Goal: Information Seeking & Learning: Understand process/instructions

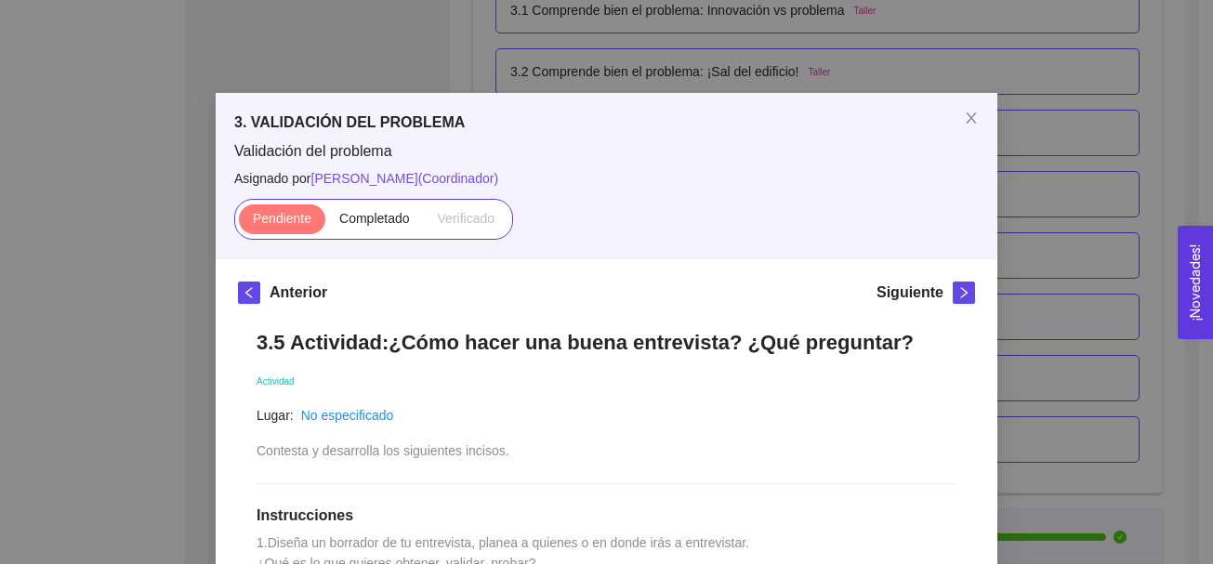
scroll to position [588, 0]
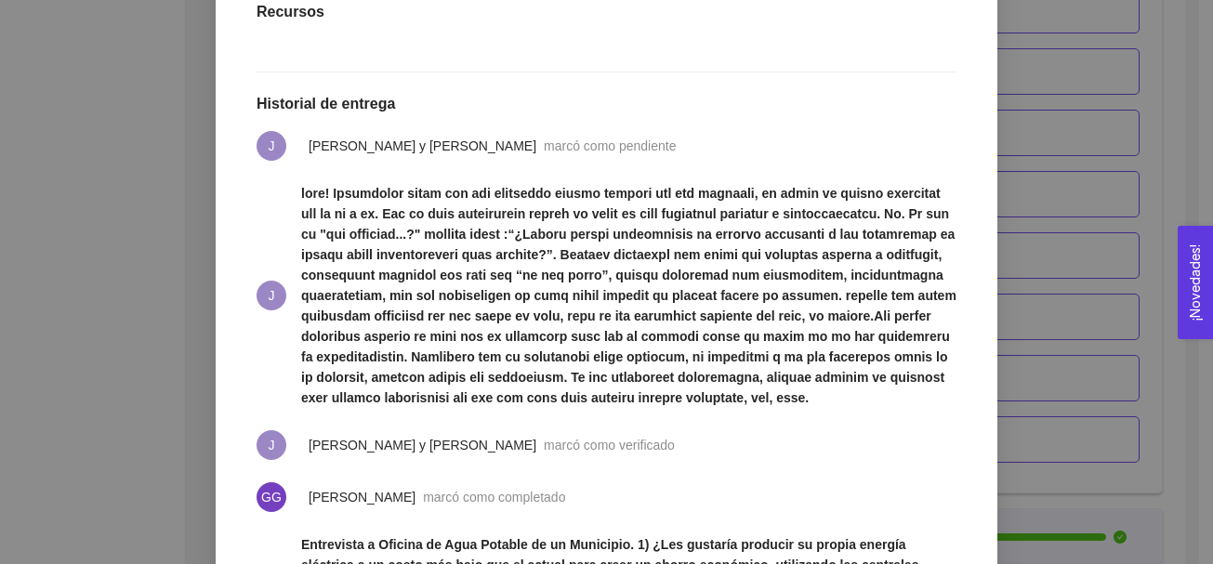
click at [694, 419] on li "J" at bounding box center [607, 295] width 700 height 247
click at [1019, 147] on div "3. VALIDACIÓN DEL PROBLEMA Validación del problema Asignado por [PERSON_NAME] (…" at bounding box center [606, 282] width 1213 height 564
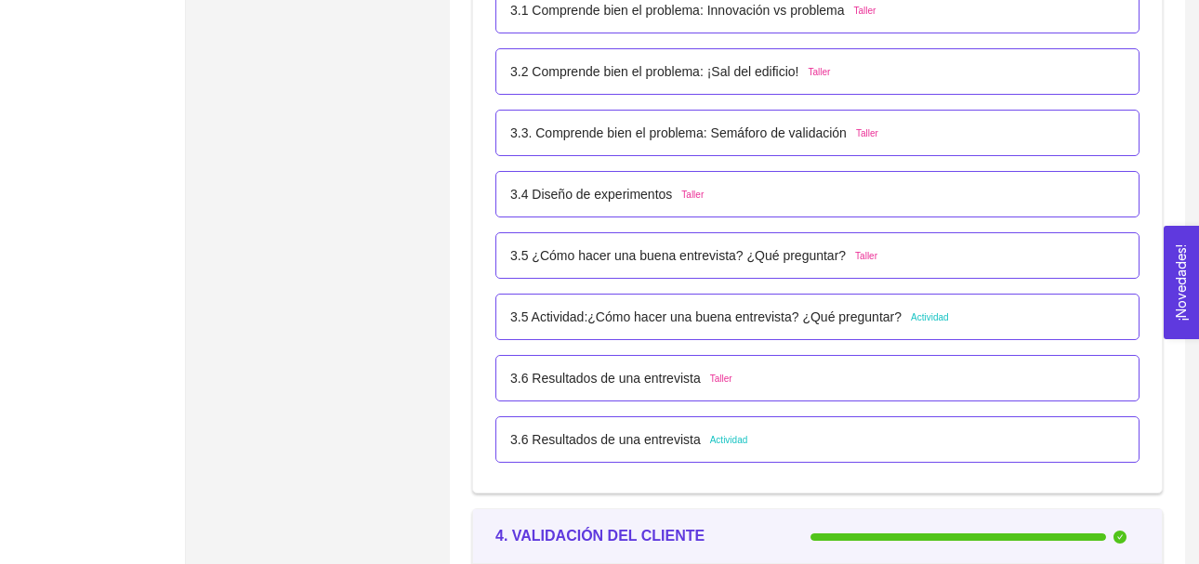
click at [716, 440] on span "Actividad" at bounding box center [729, 440] width 38 height 15
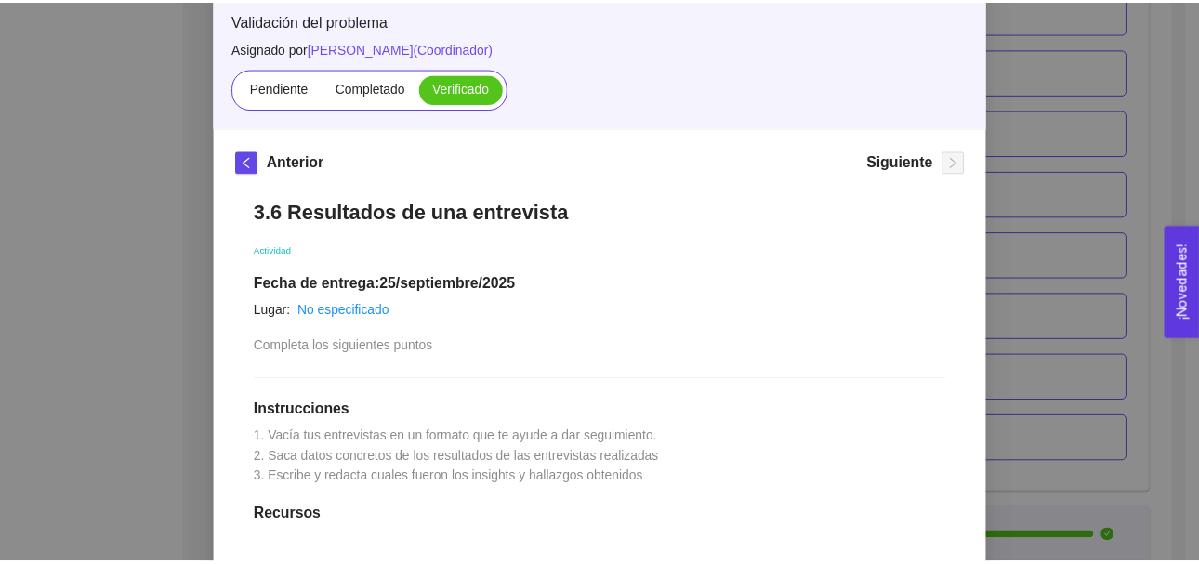
scroll to position [116, 0]
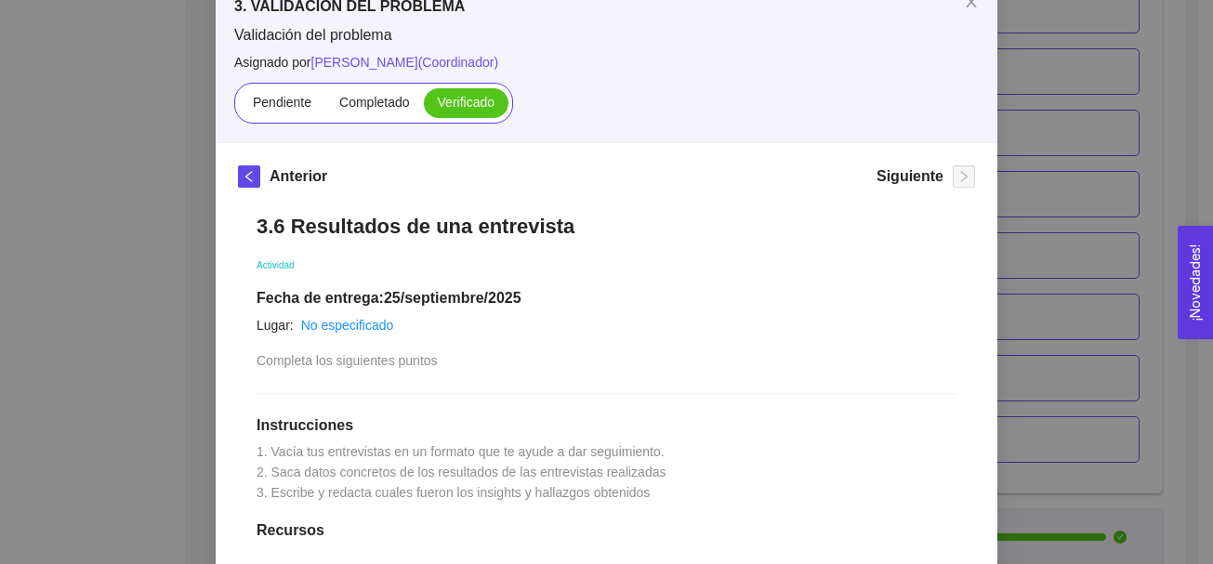
click at [1067, 99] on div "3. VALIDACIÓN DEL PROBLEMA Validación del problema Asignado por [PERSON_NAME] (…" at bounding box center [606, 282] width 1213 height 564
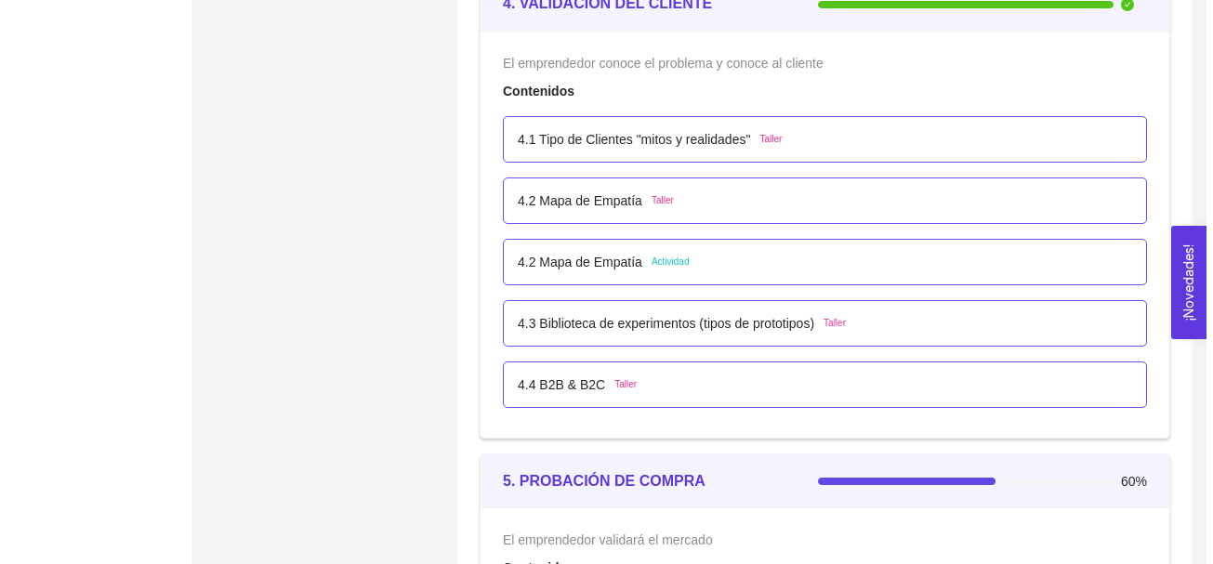
scroll to position [3096, 0]
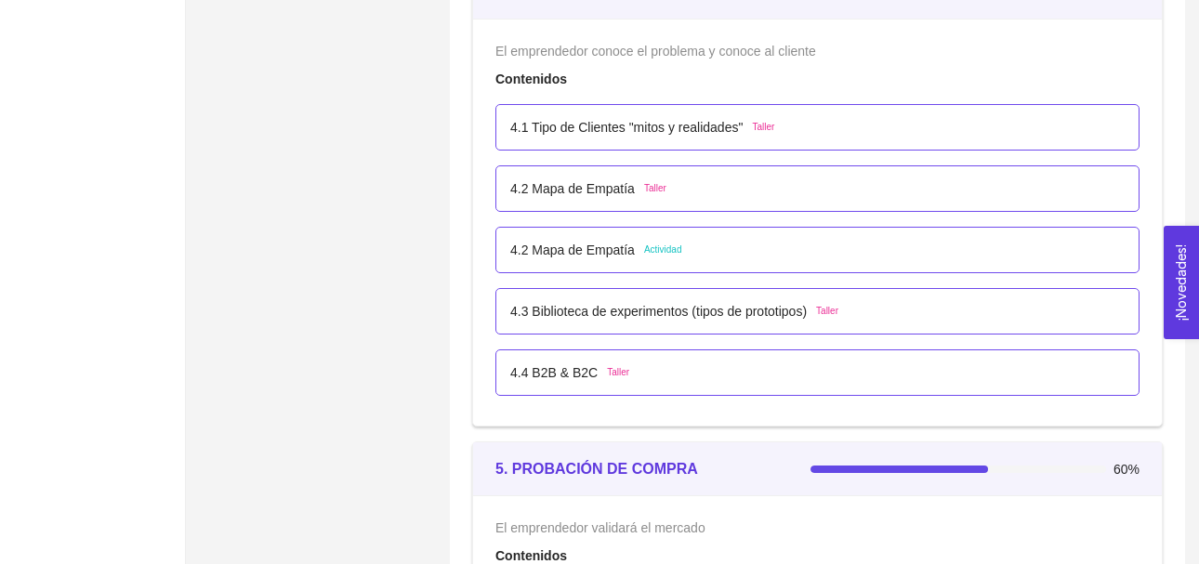
click at [658, 251] on span "Actividad" at bounding box center [663, 250] width 38 height 15
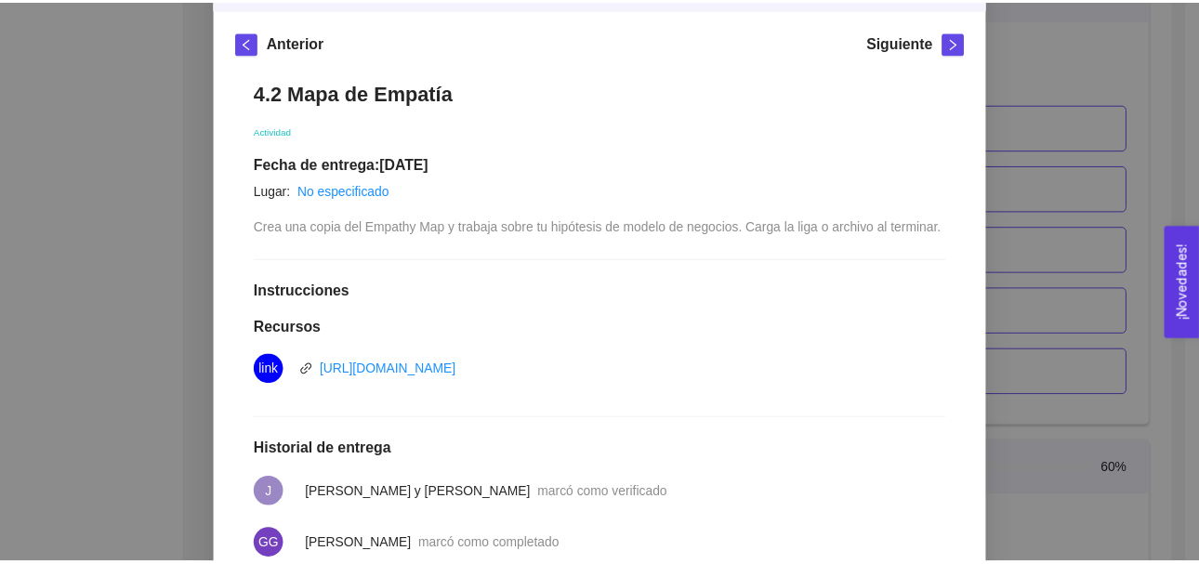
scroll to position [0, 0]
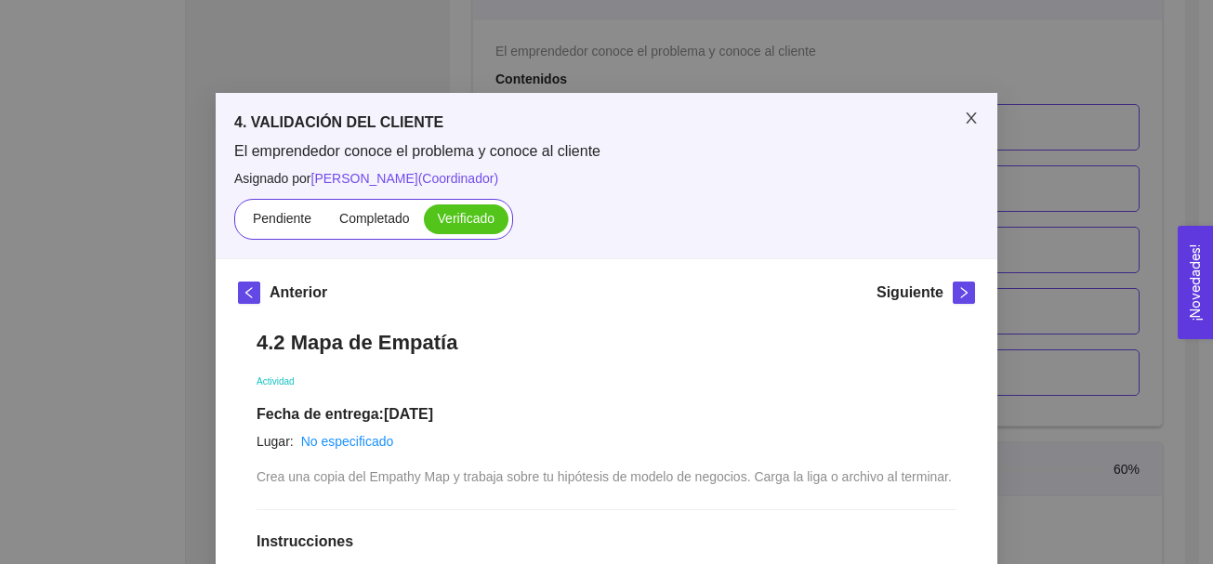
click at [967, 116] on icon "close" at bounding box center [971, 117] width 10 height 11
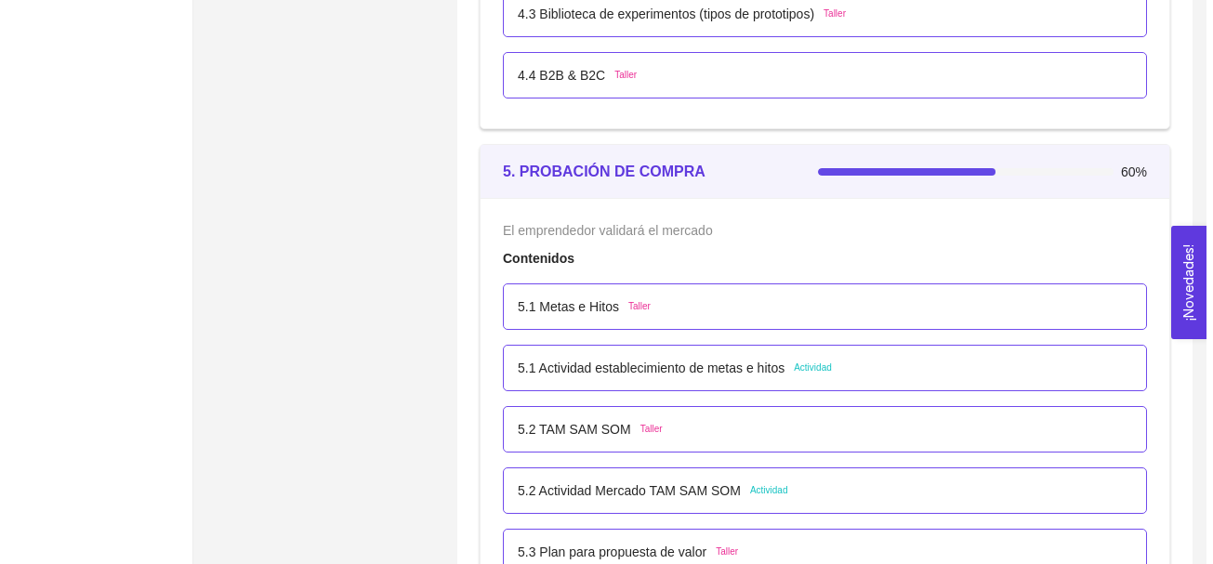
scroll to position [3480, 0]
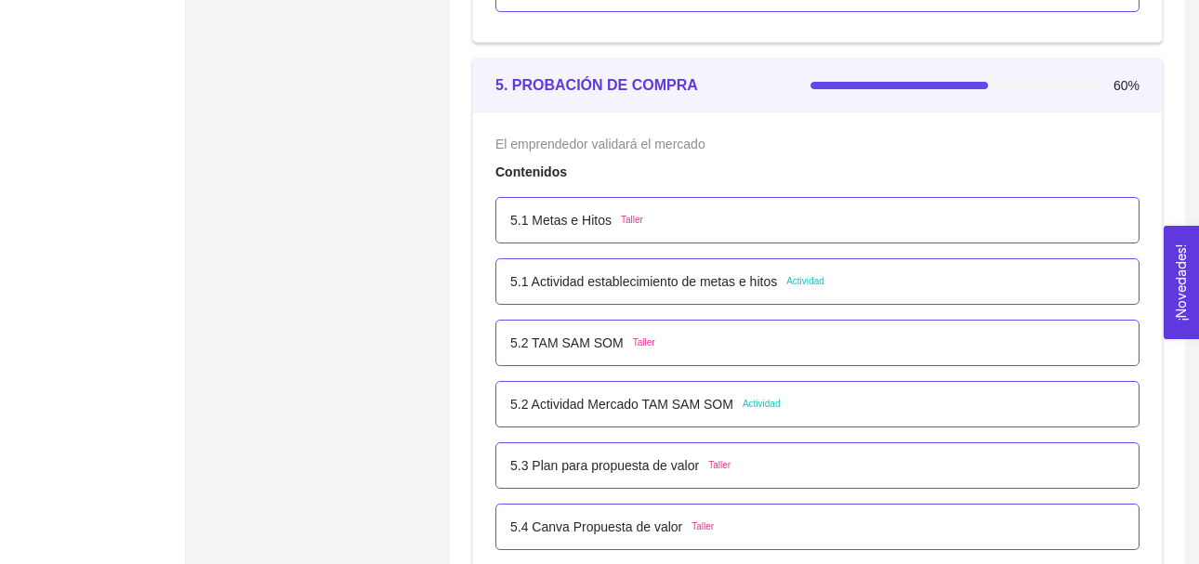
click at [797, 283] on span "Actividad" at bounding box center [805, 281] width 38 height 15
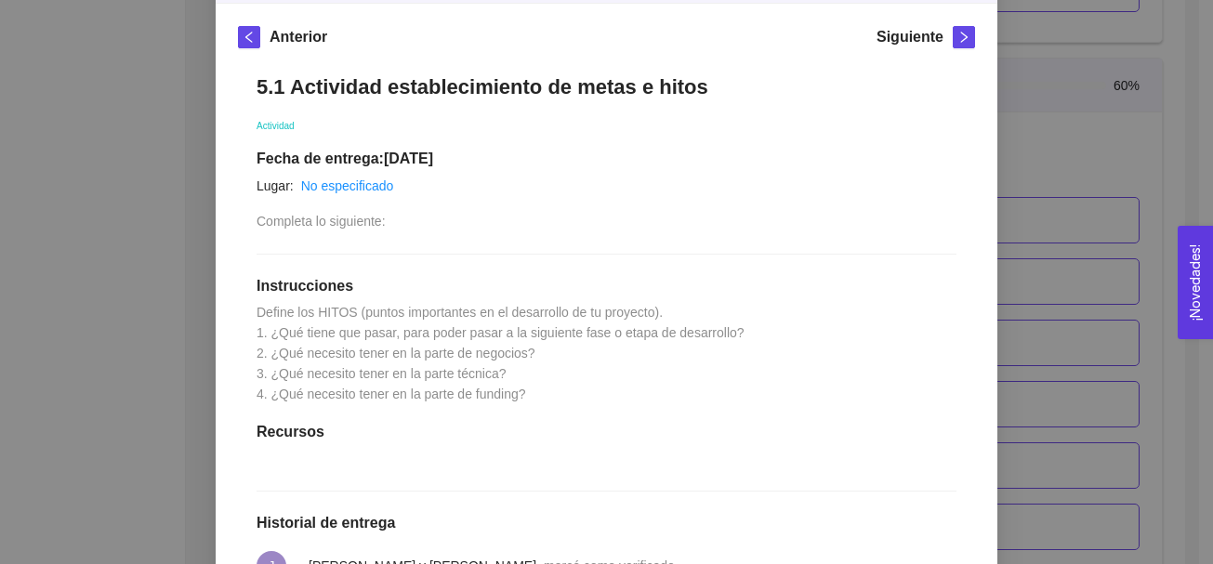
scroll to position [209, 0]
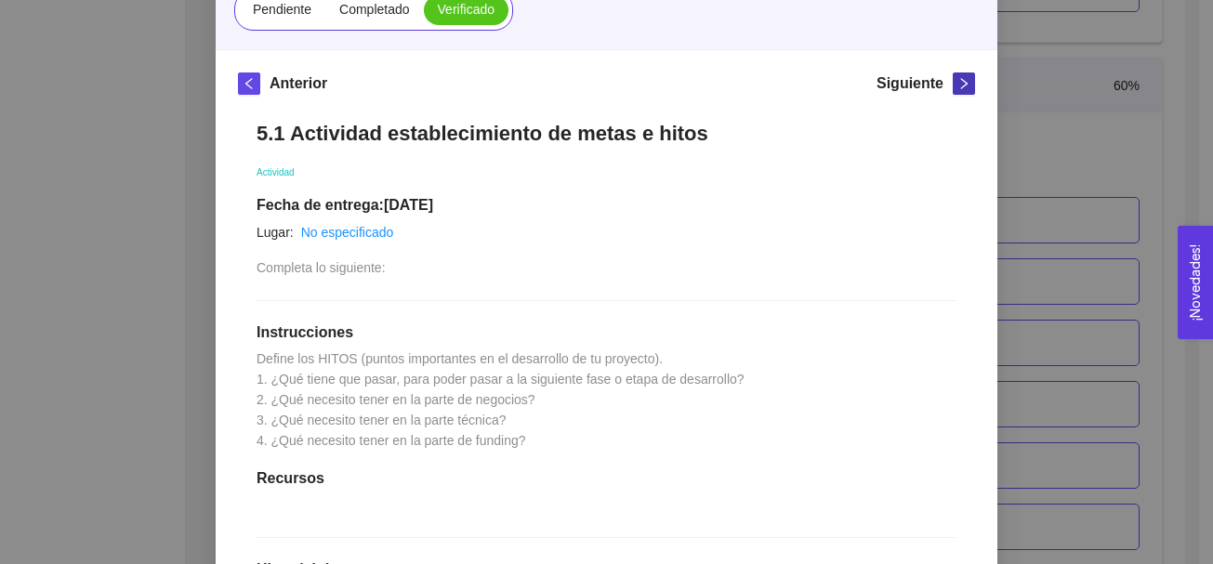
click at [957, 82] on icon "right" at bounding box center [963, 83] width 13 height 13
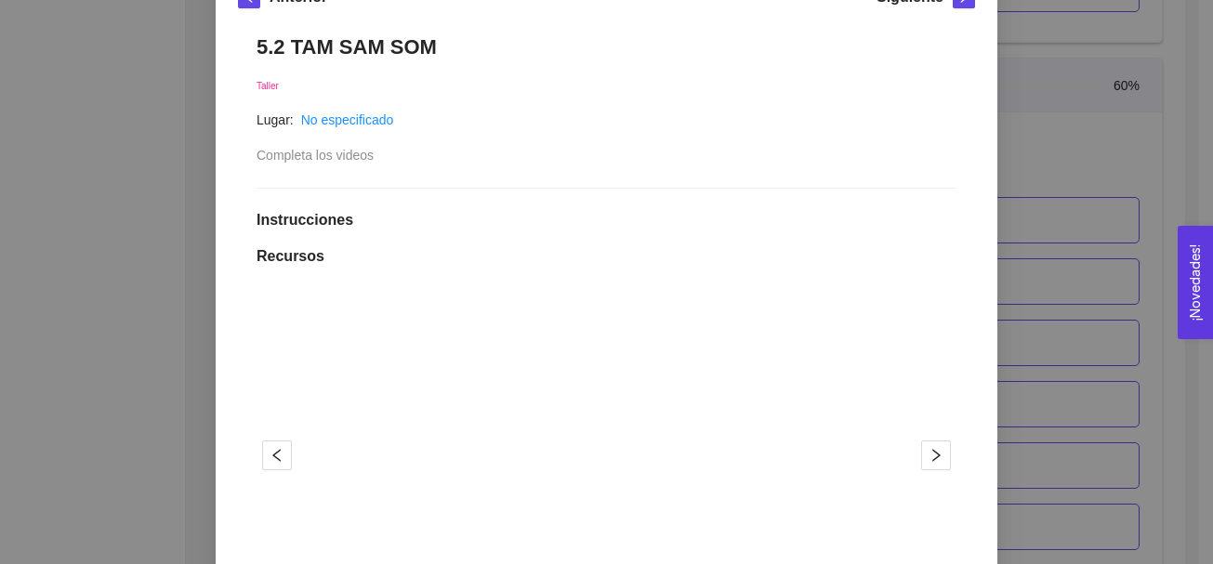
scroll to position [97, 0]
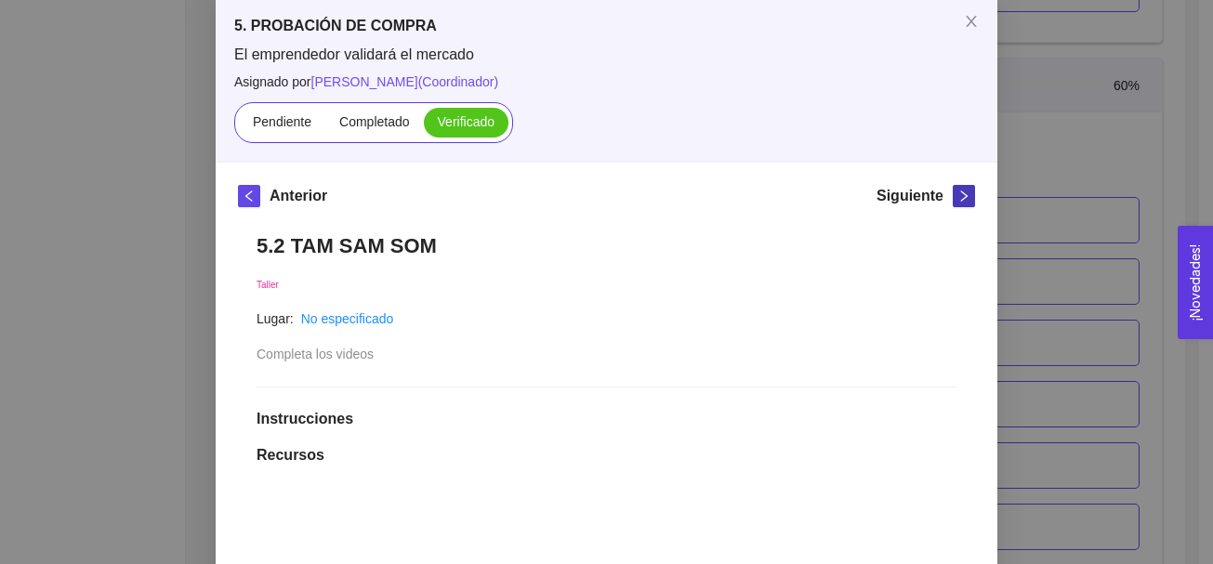
click at [956, 203] on button "button" at bounding box center [964, 196] width 22 height 22
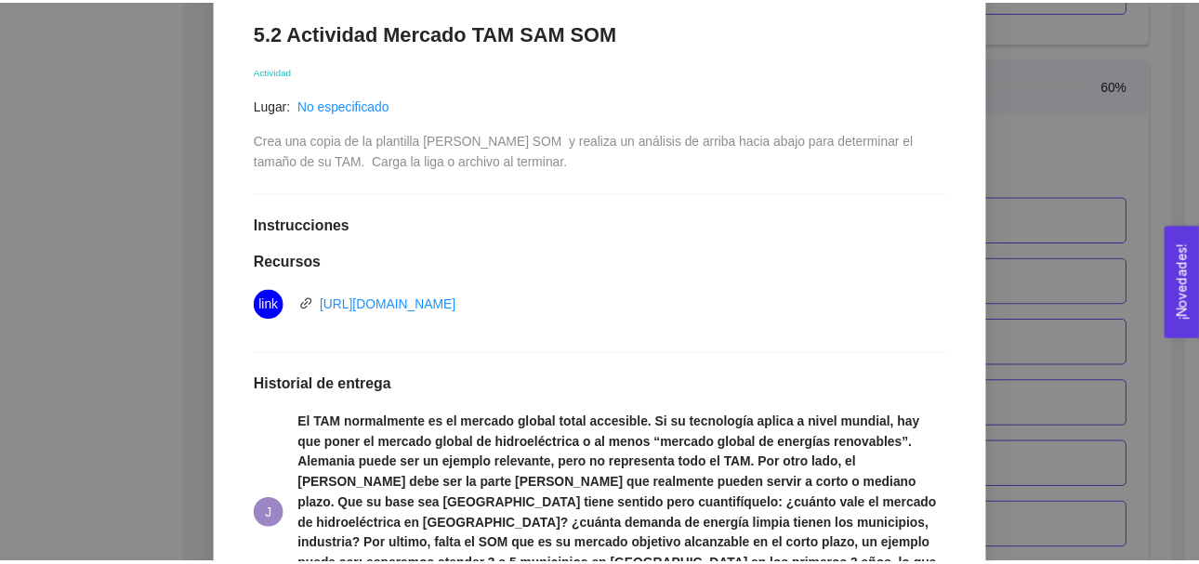
scroll to position [303, 0]
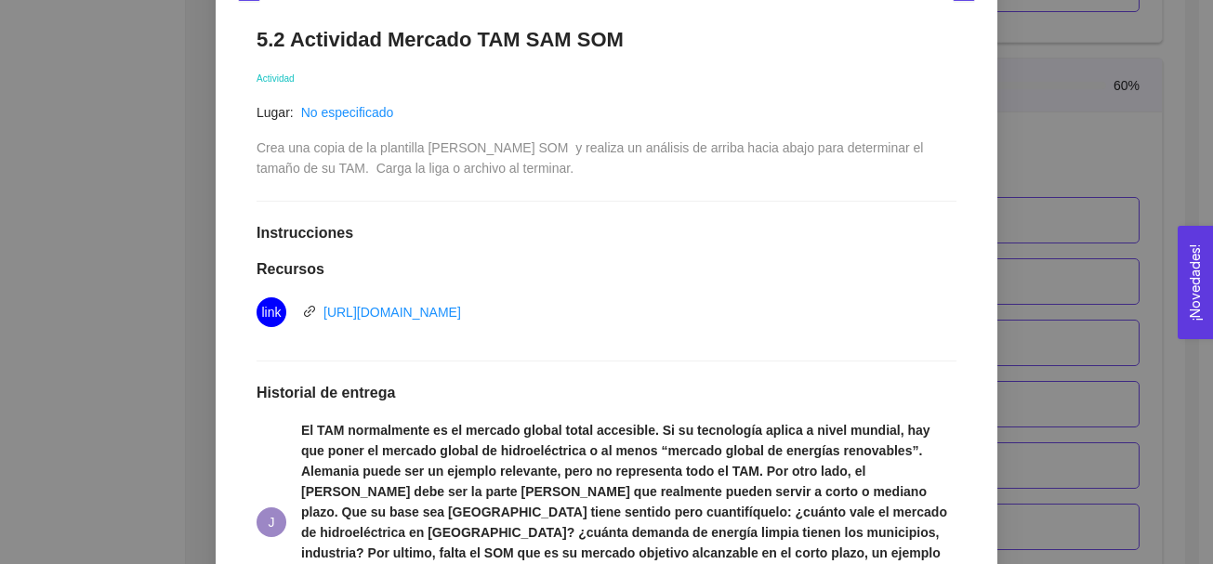
click at [1130, 162] on div "5. PROBACIÓN DE COMPRA El emprendedor validará el mercado Asignado por [PERSON_…" at bounding box center [606, 282] width 1213 height 564
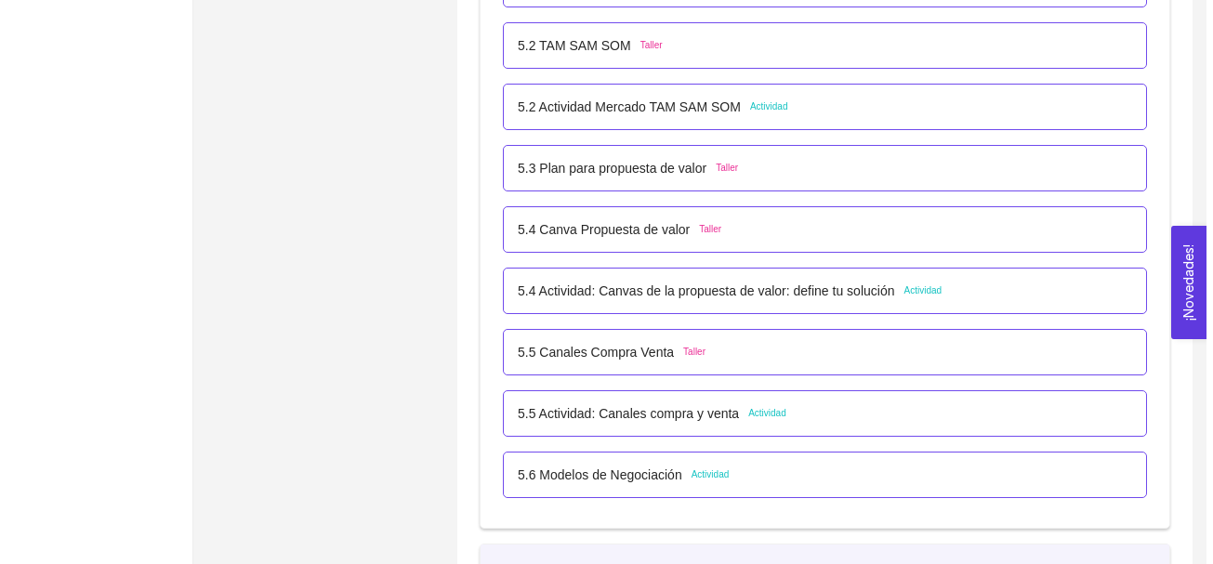
scroll to position [3840, 0]
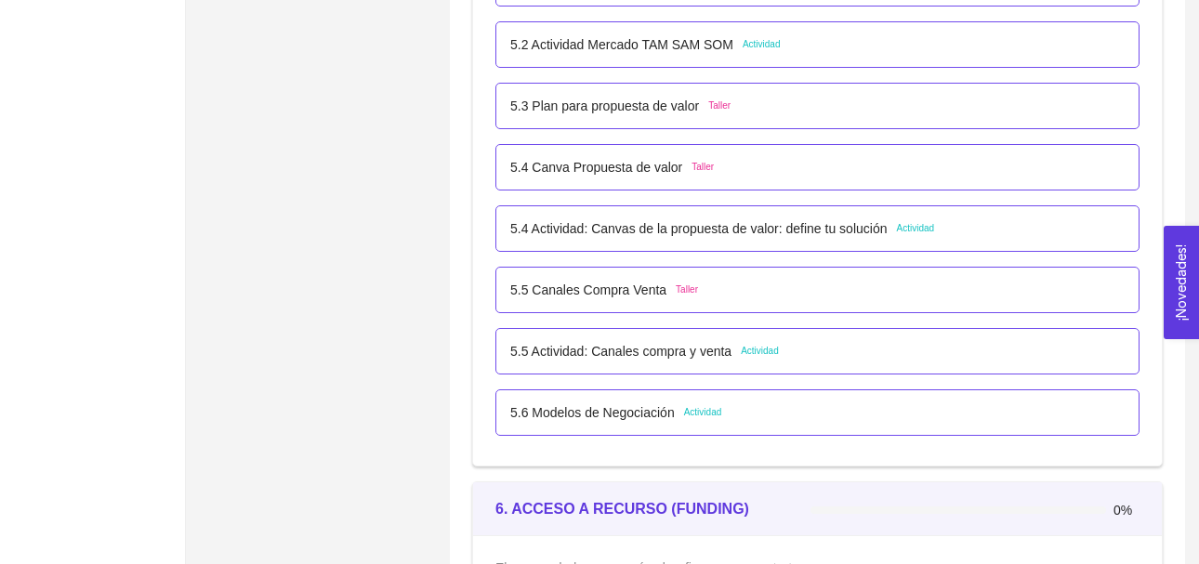
click at [915, 230] on span "Actividad" at bounding box center [915, 228] width 38 height 15
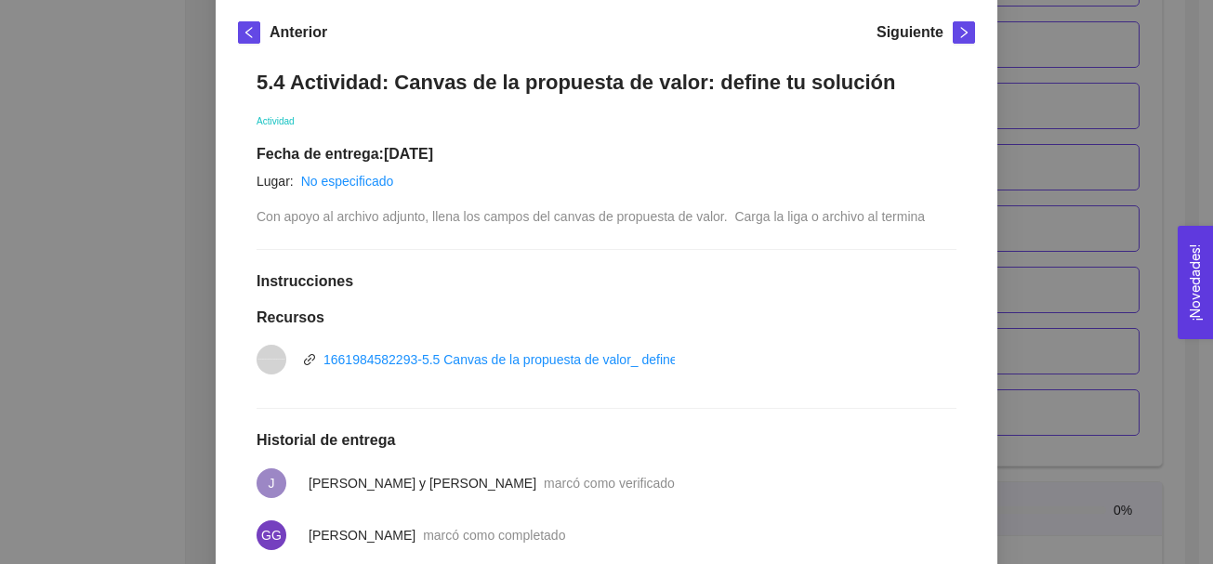
scroll to position [171, 0]
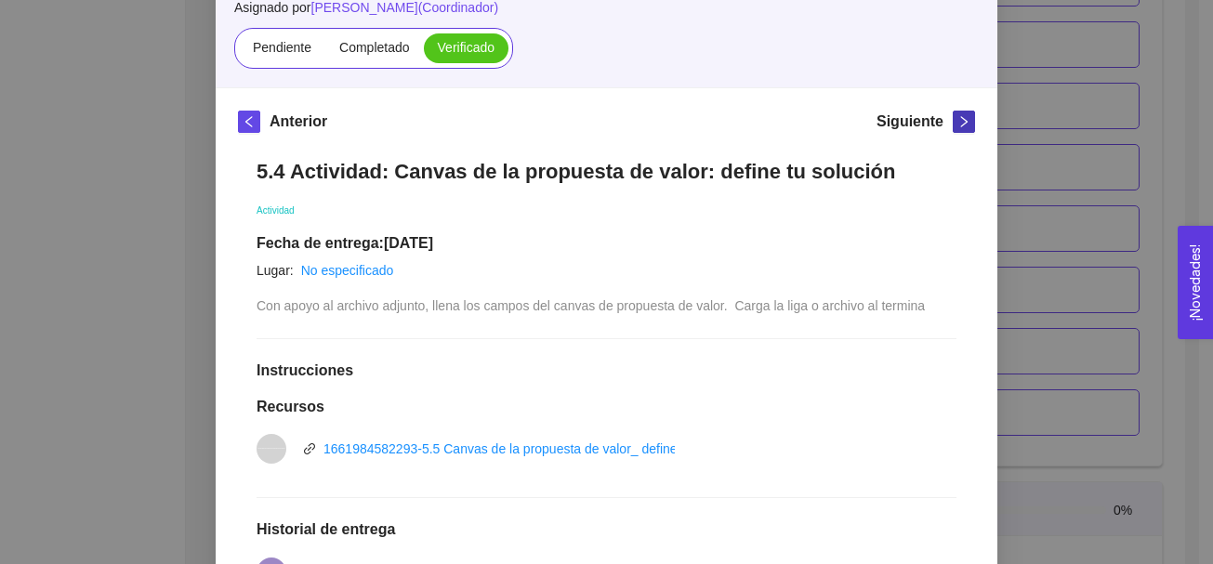
click at [961, 120] on icon "right" at bounding box center [963, 121] width 13 height 13
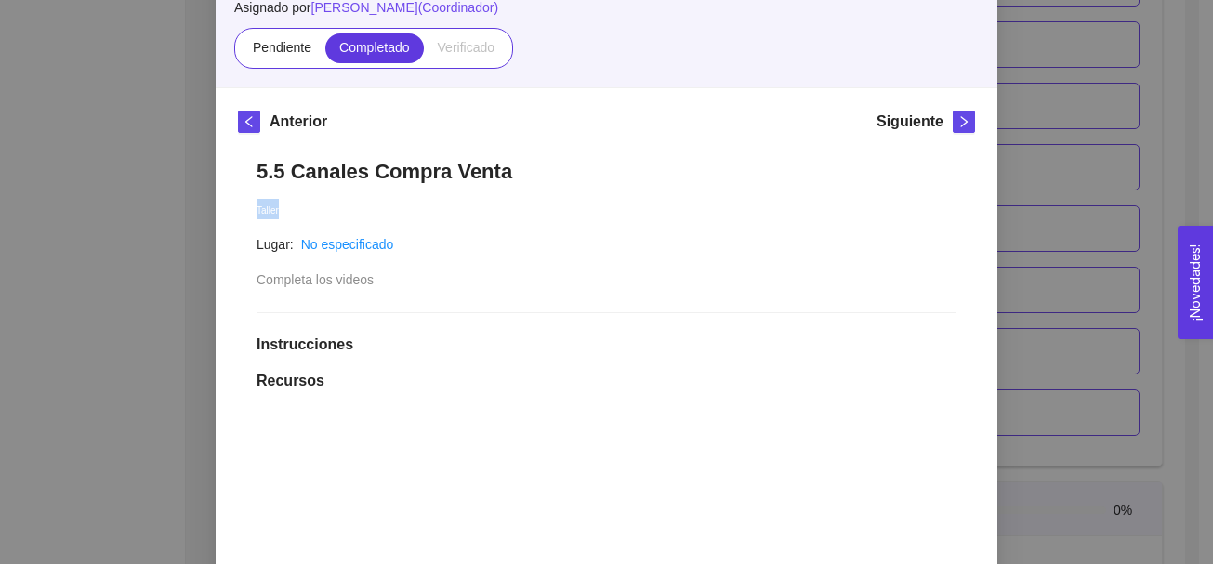
drag, startPoint x: 1197, startPoint y: 146, endPoint x: 1197, endPoint y: 192, distance: 46.5
click at [1197, 192] on div "5. PROBACIÓN DE COMPRA El emprendedor validará el mercado Asignado por [PERSON_…" at bounding box center [606, 282] width 1213 height 564
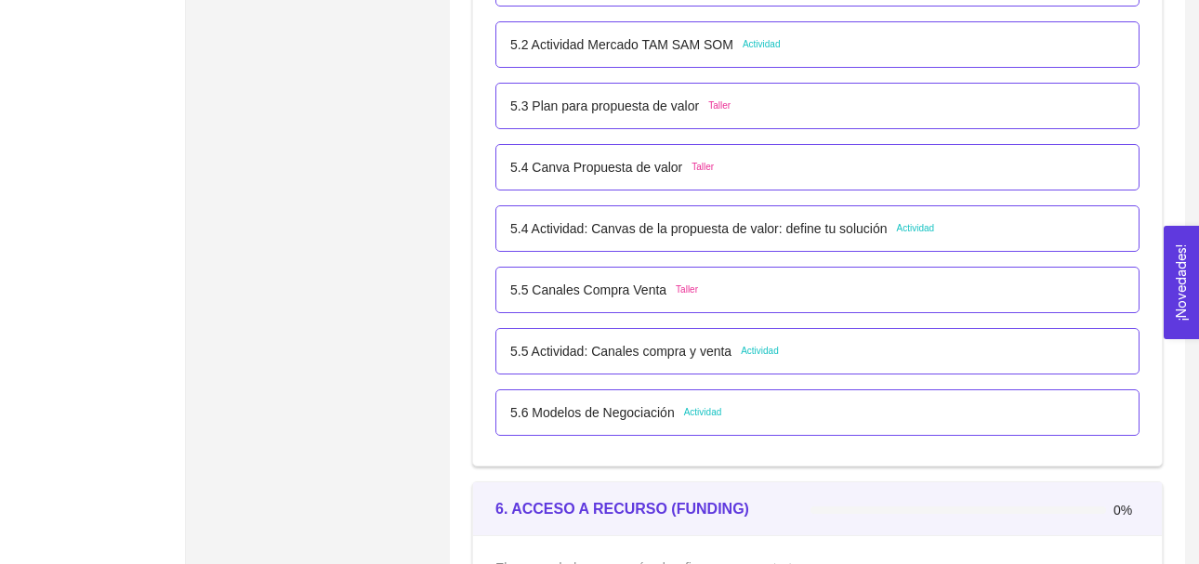
click at [758, 351] on span "Actividad" at bounding box center [760, 351] width 38 height 15
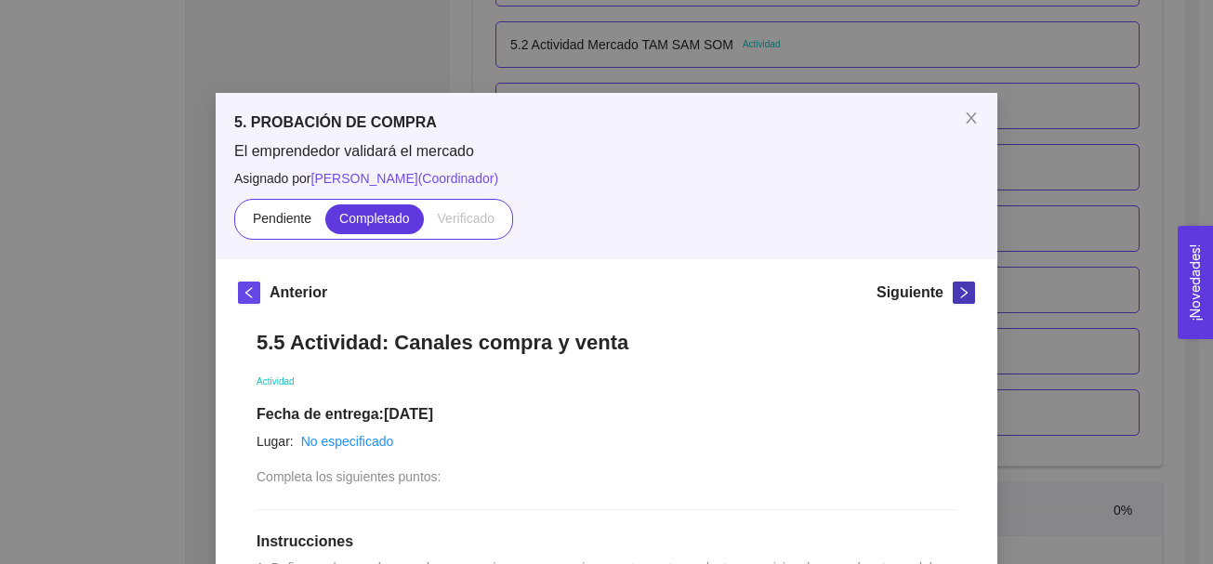
click at [956, 296] on button "button" at bounding box center [964, 293] width 22 height 22
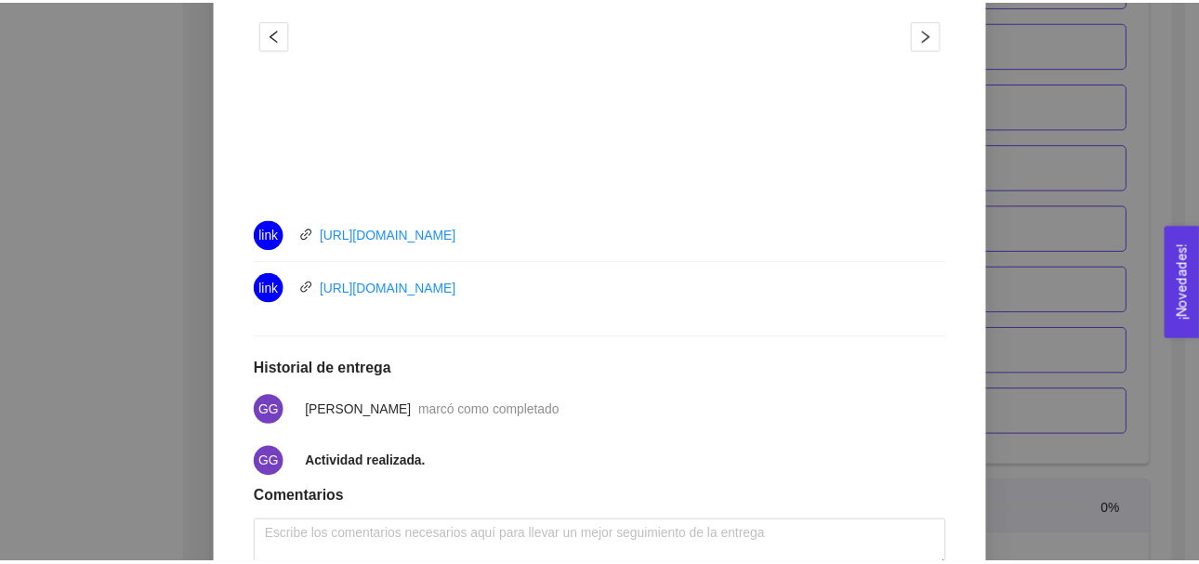
scroll to position [719, 0]
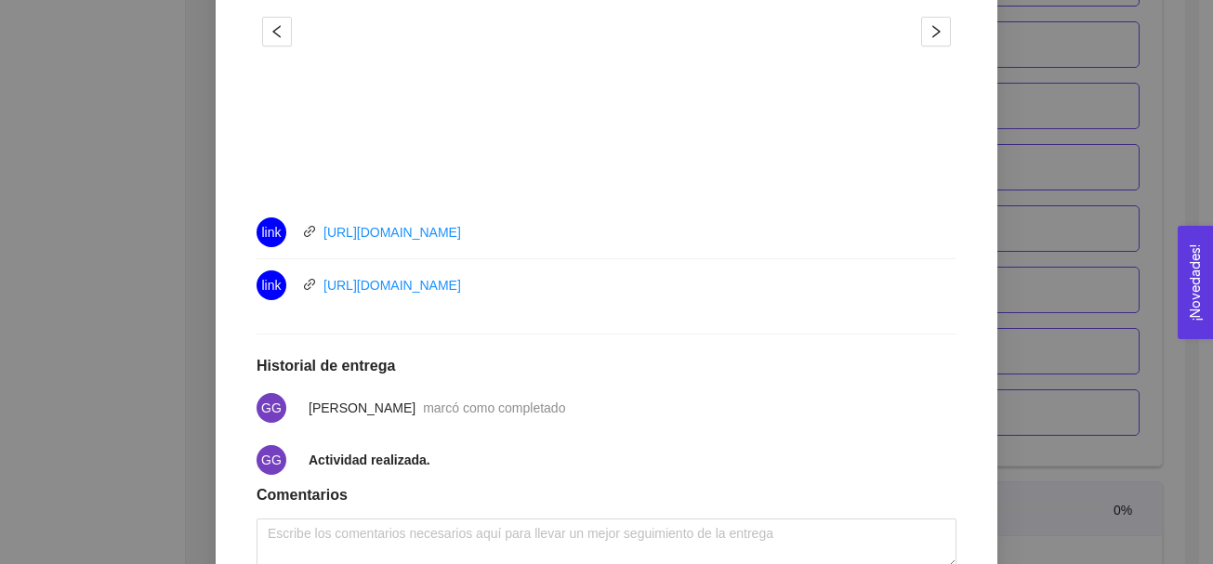
click at [1061, 341] on div "5. PROBACIÓN DE COMPRA El emprendedor validará el mercado Asignado por [PERSON_…" at bounding box center [606, 282] width 1213 height 564
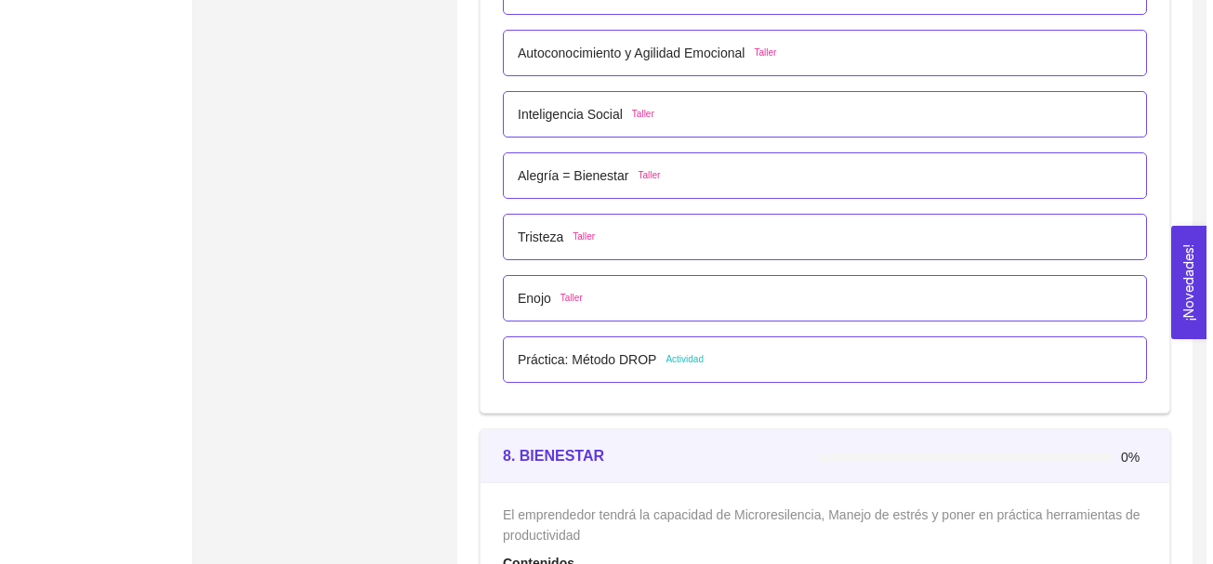
scroll to position [5350, 0]
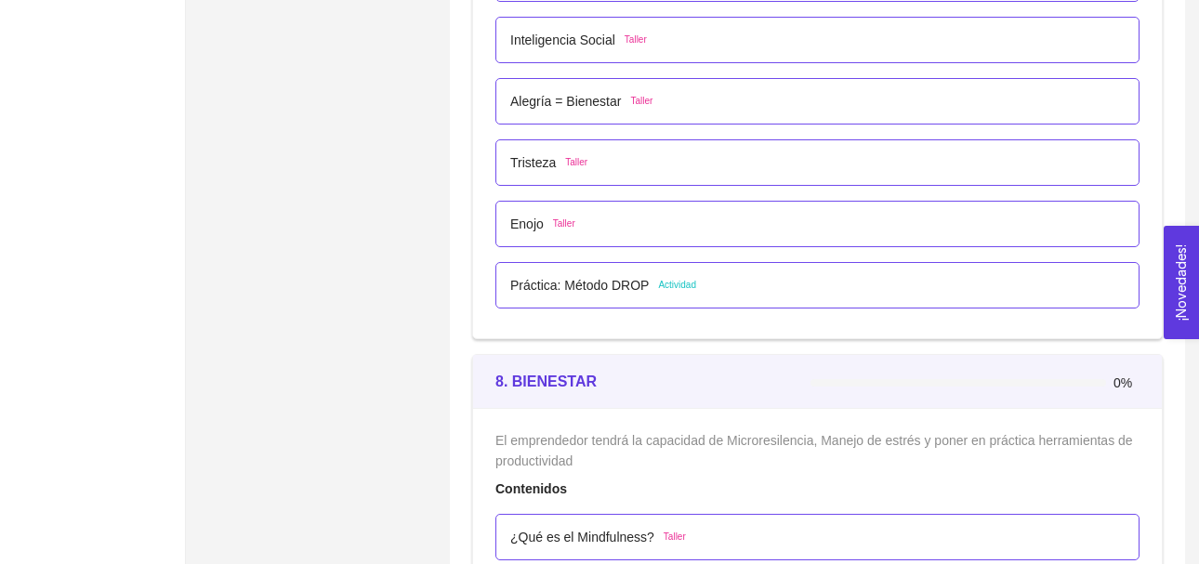
click at [679, 288] on span "Actividad" at bounding box center [677, 285] width 38 height 15
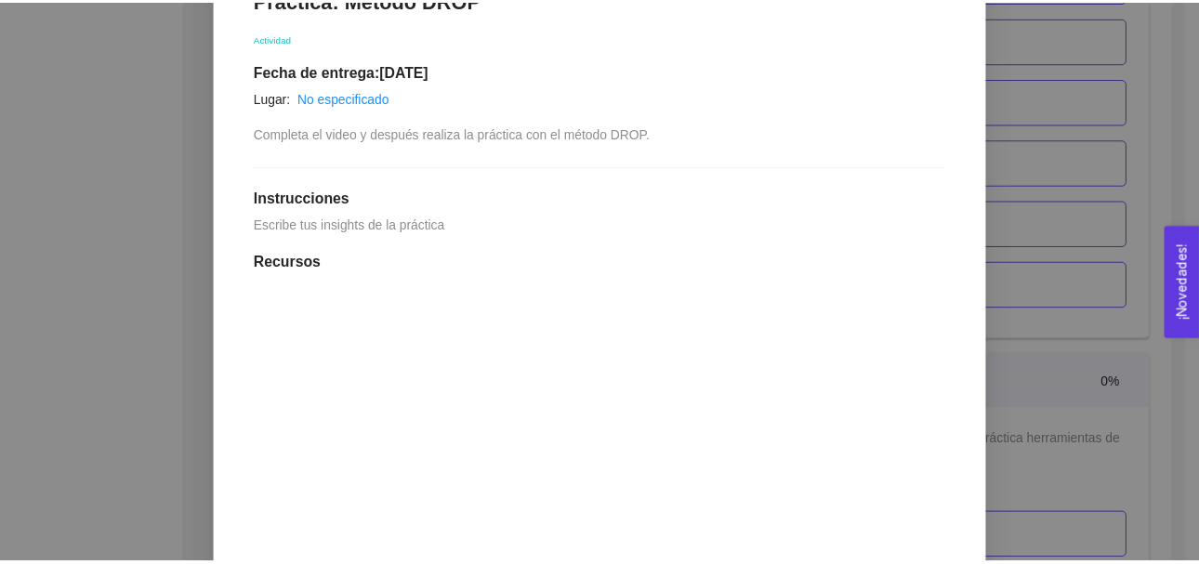
scroll to position [108, 0]
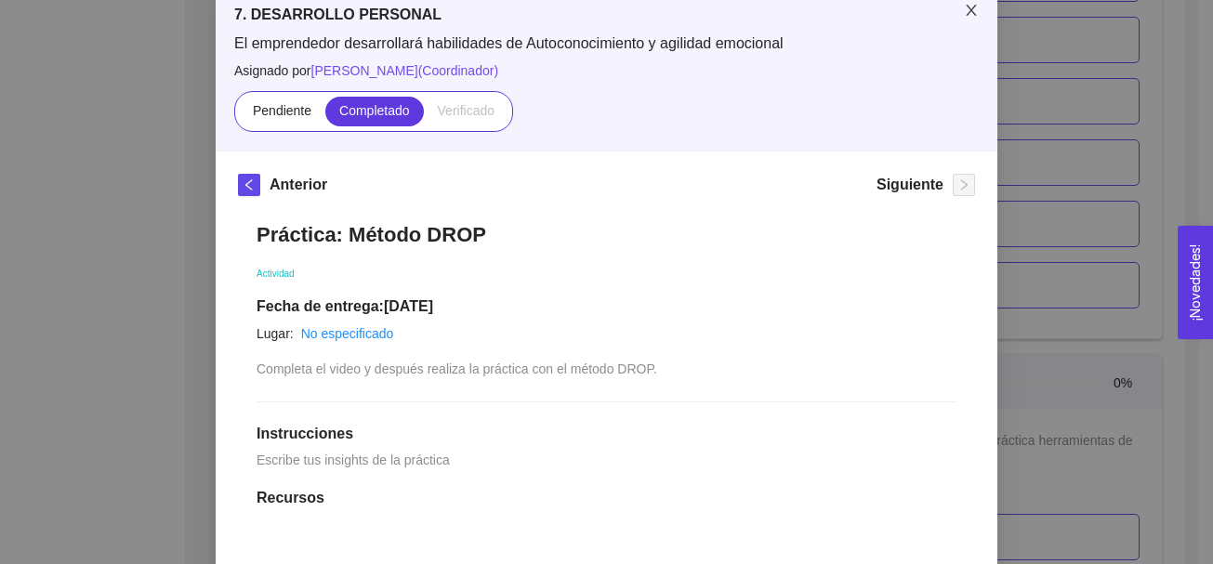
click at [966, 12] on icon "close" at bounding box center [971, 10] width 10 height 11
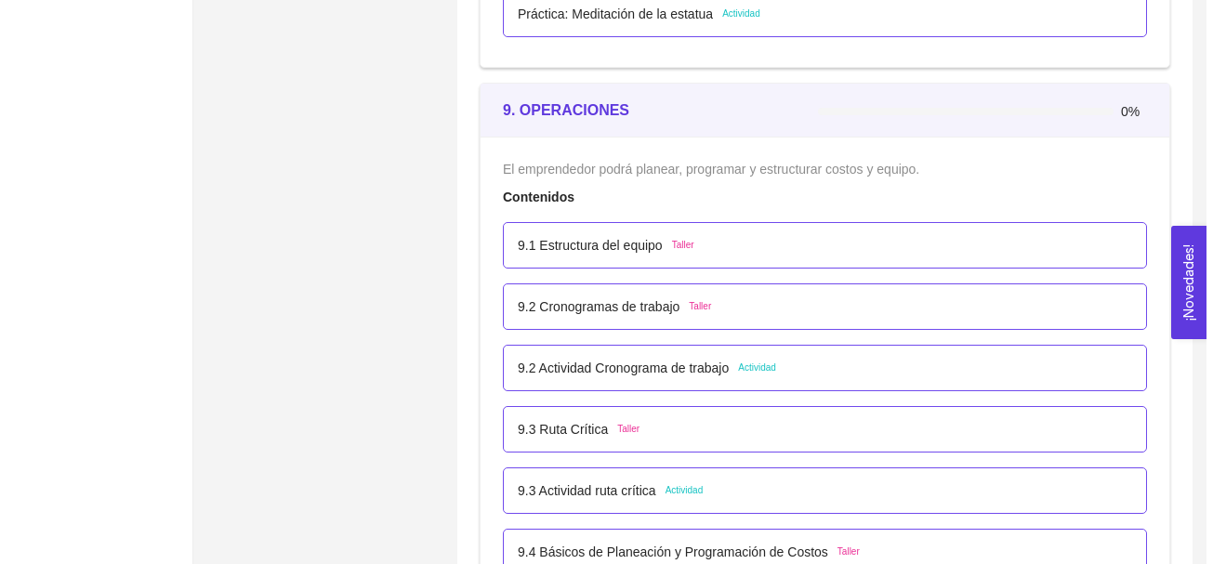
scroll to position [6329, 0]
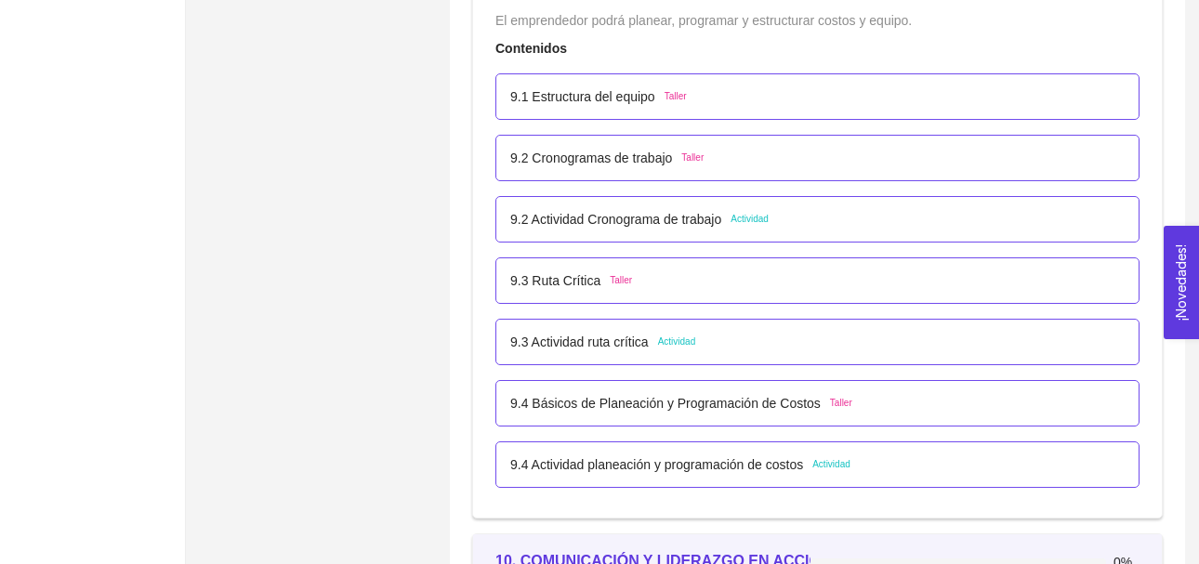
click at [752, 224] on span "Actividad" at bounding box center [750, 219] width 38 height 15
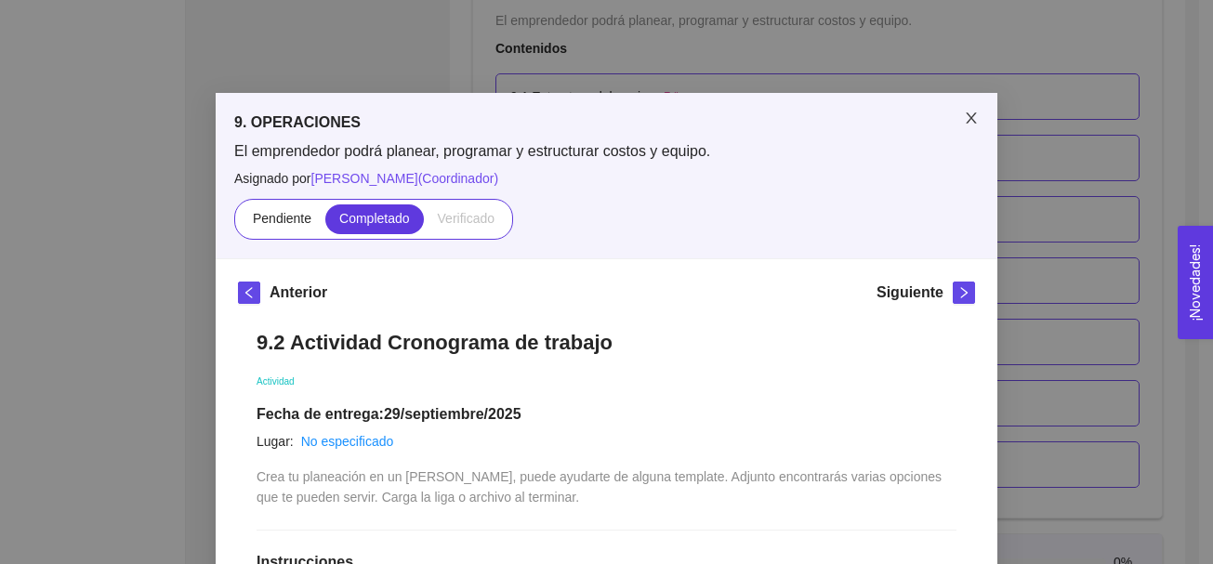
click at [967, 117] on icon "close" at bounding box center [971, 117] width 10 height 11
